Goal: Information Seeking & Learning: Learn about a topic

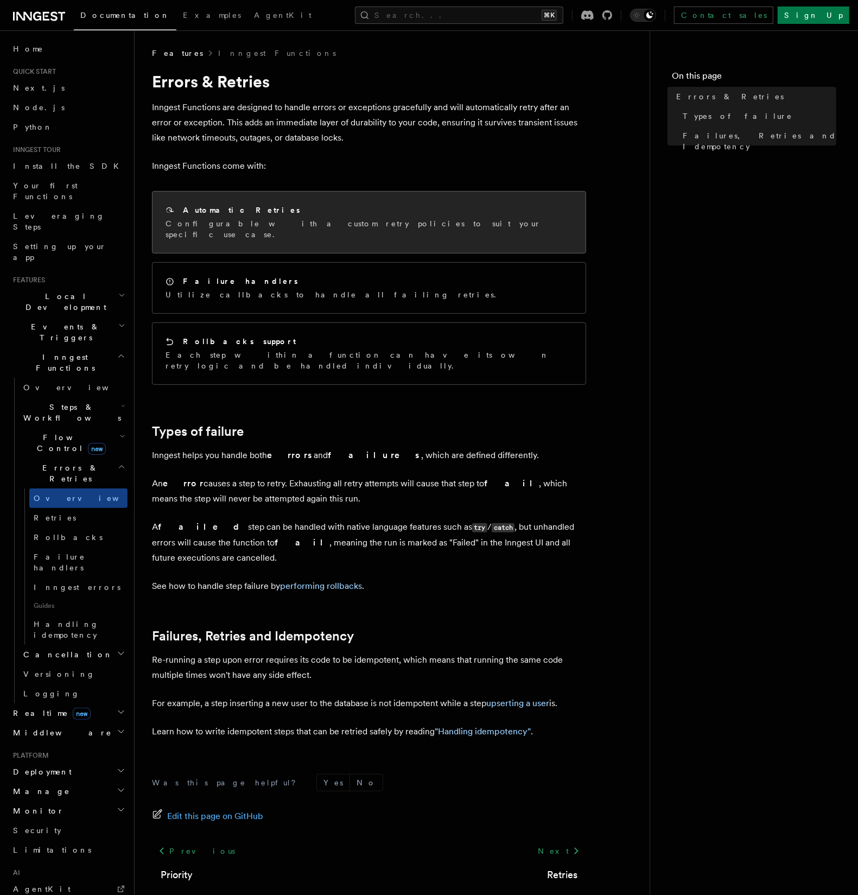
click at [226, 215] on div "Automatic Retries" at bounding box center [369, 210] width 407 height 11
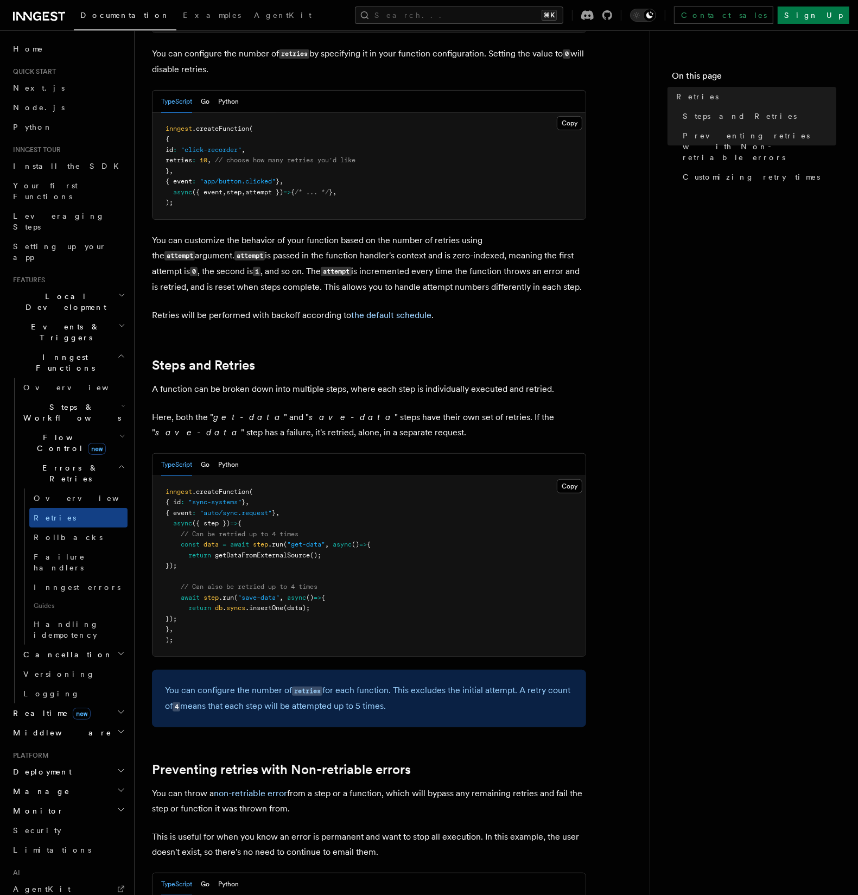
scroll to position [281, 0]
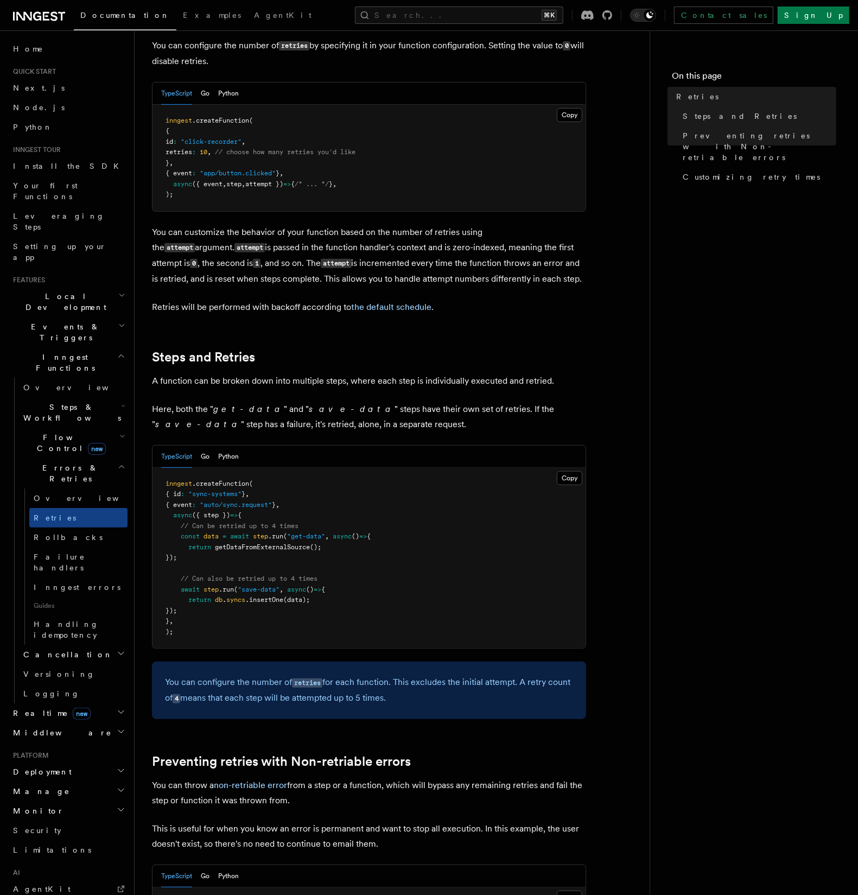
click at [462, 413] on p "Here, both the " get-data " and " save-data " steps have their own set of retri…" at bounding box center [369, 417] width 434 height 30
click at [75, 578] on link "Inngest errors" at bounding box center [78, 588] width 98 height 20
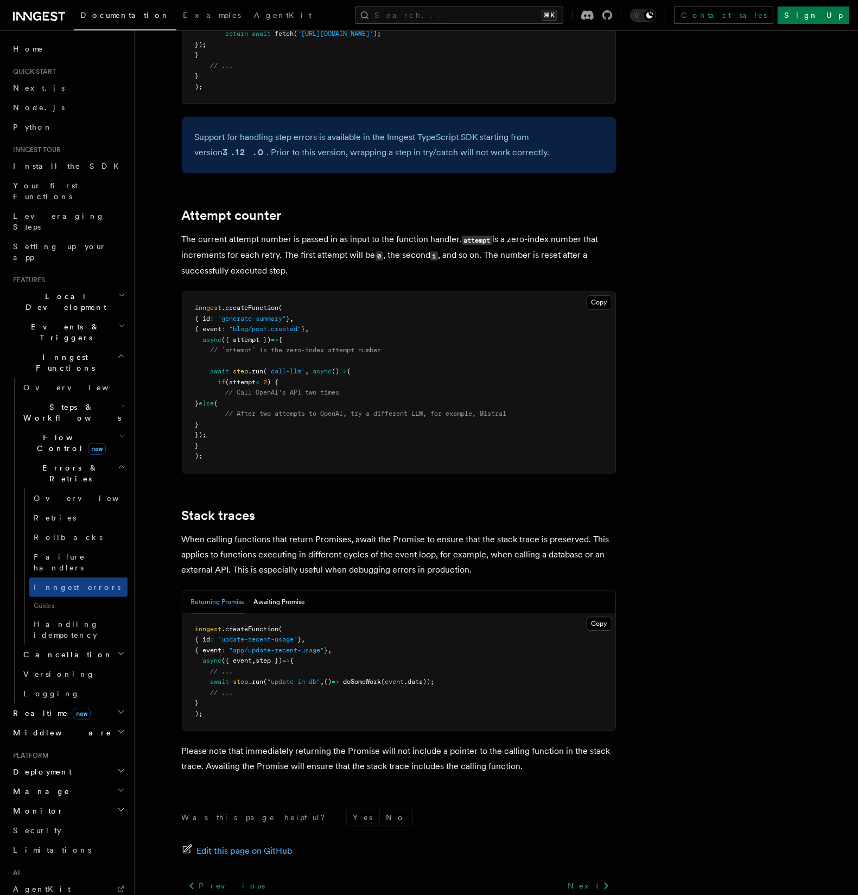
scroll to position [2048, 0]
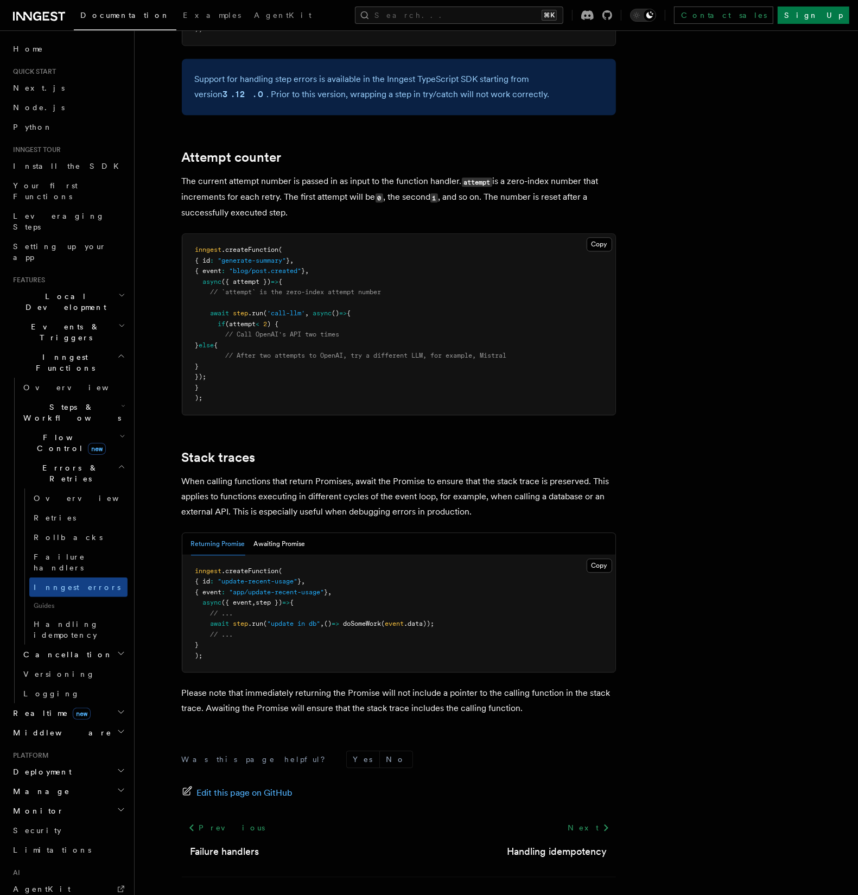
click at [448, 474] on p "When calling functions that return Promises, await the Promise to ensure that t…" at bounding box center [399, 497] width 434 height 46
